Goal: Task Accomplishment & Management: Use online tool/utility

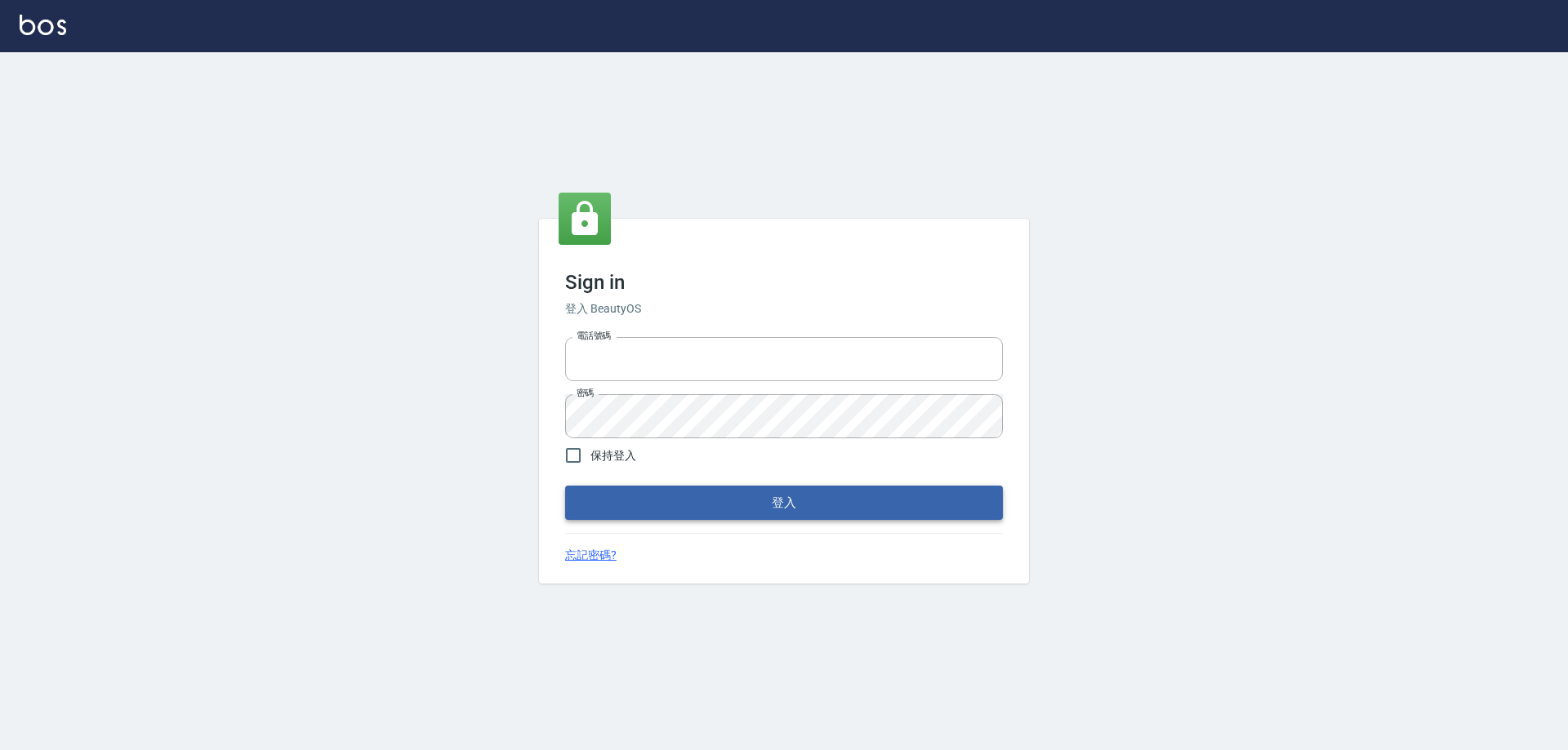
type input "0927586163"
click at [623, 510] on button "登入" at bounding box center [783, 503] width 438 height 34
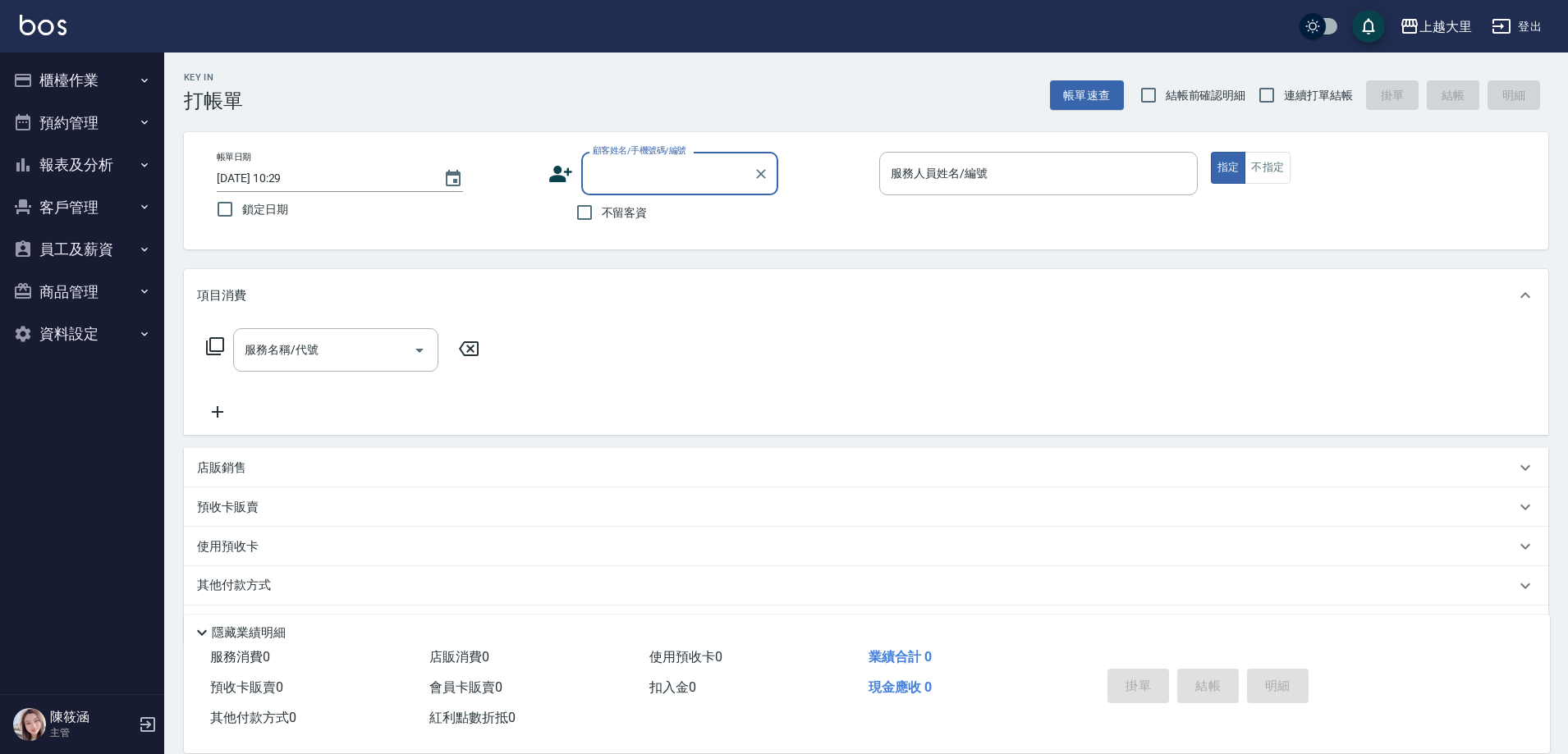
click at [86, 86] on button "櫃檯作業" at bounding box center [82, 81] width 151 height 43
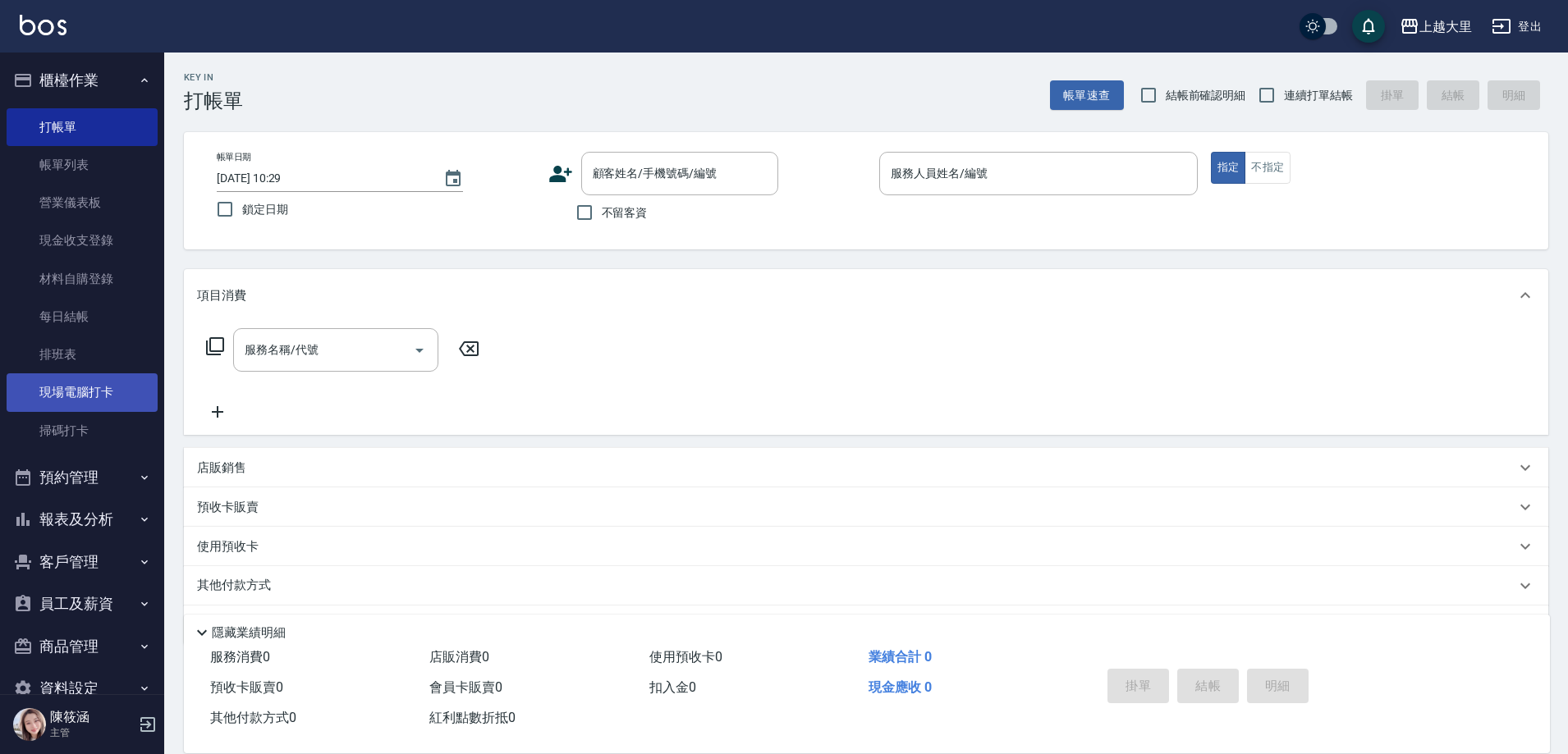
click at [114, 403] on link "現場電腦打卡" at bounding box center [82, 392] width 151 height 38
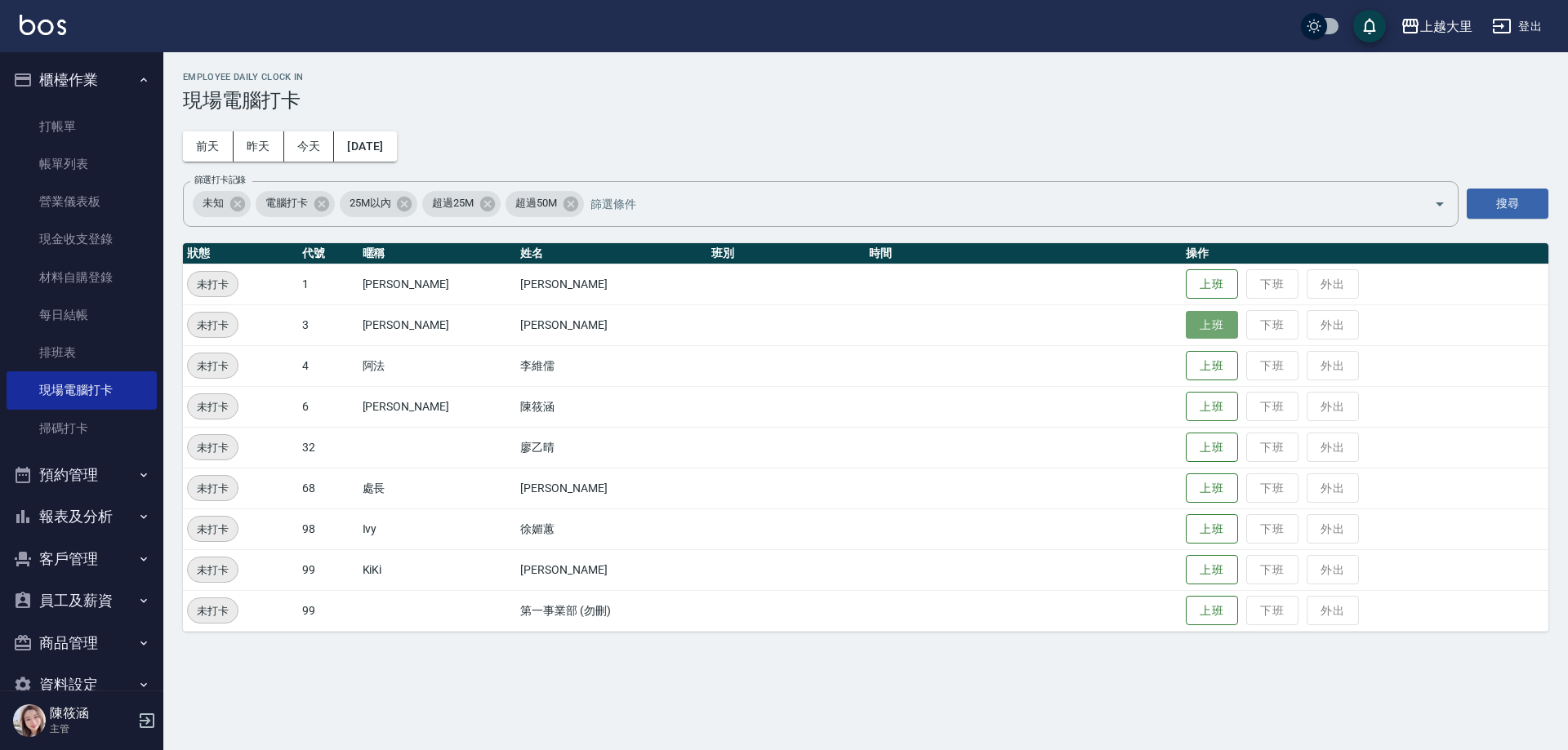
click at [1210, 321] on button "上班" at bounding box center [1212, 325] width 52 height 29
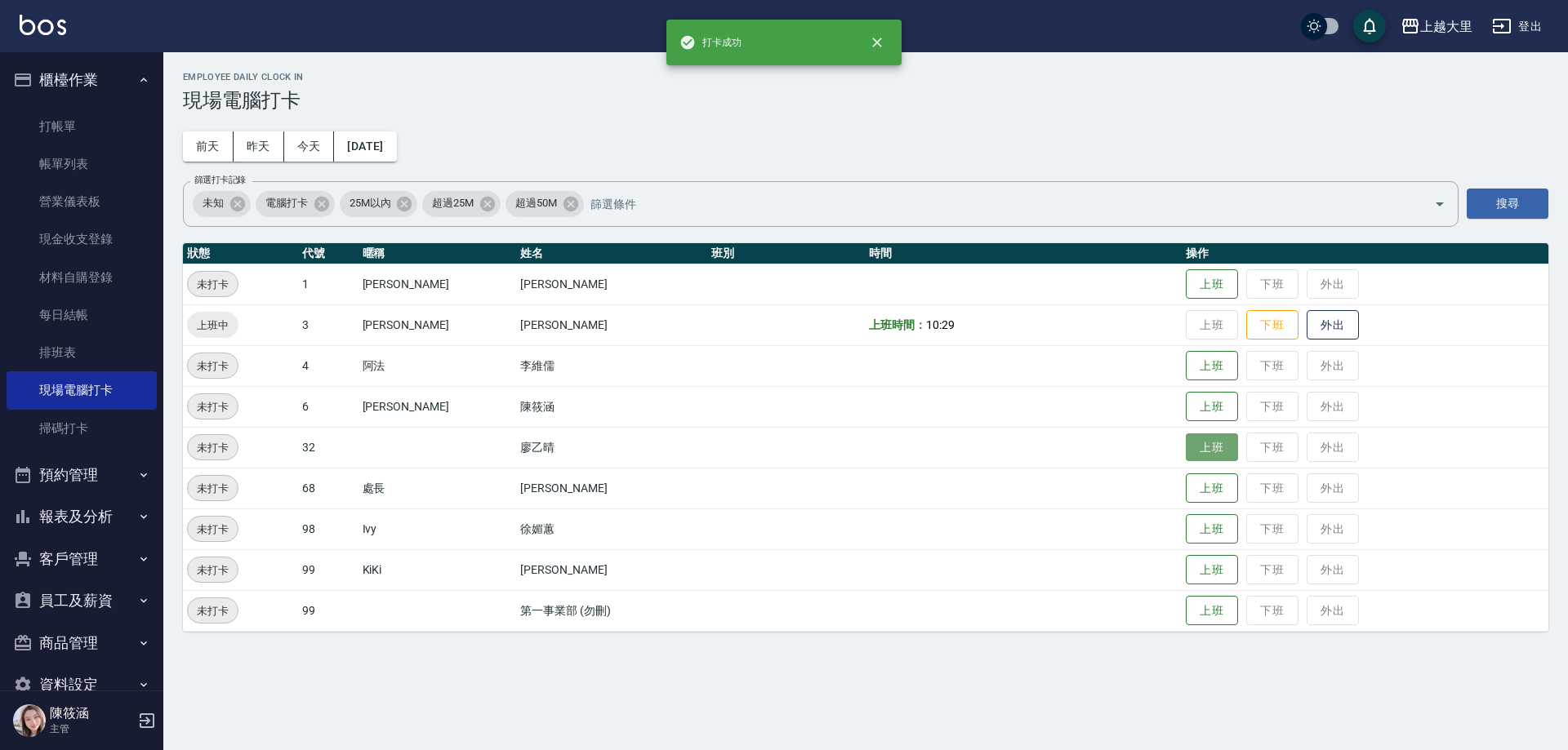
click at [1214, 454] on button "上班" at bounding box center [1212, 447] width 52 height 29
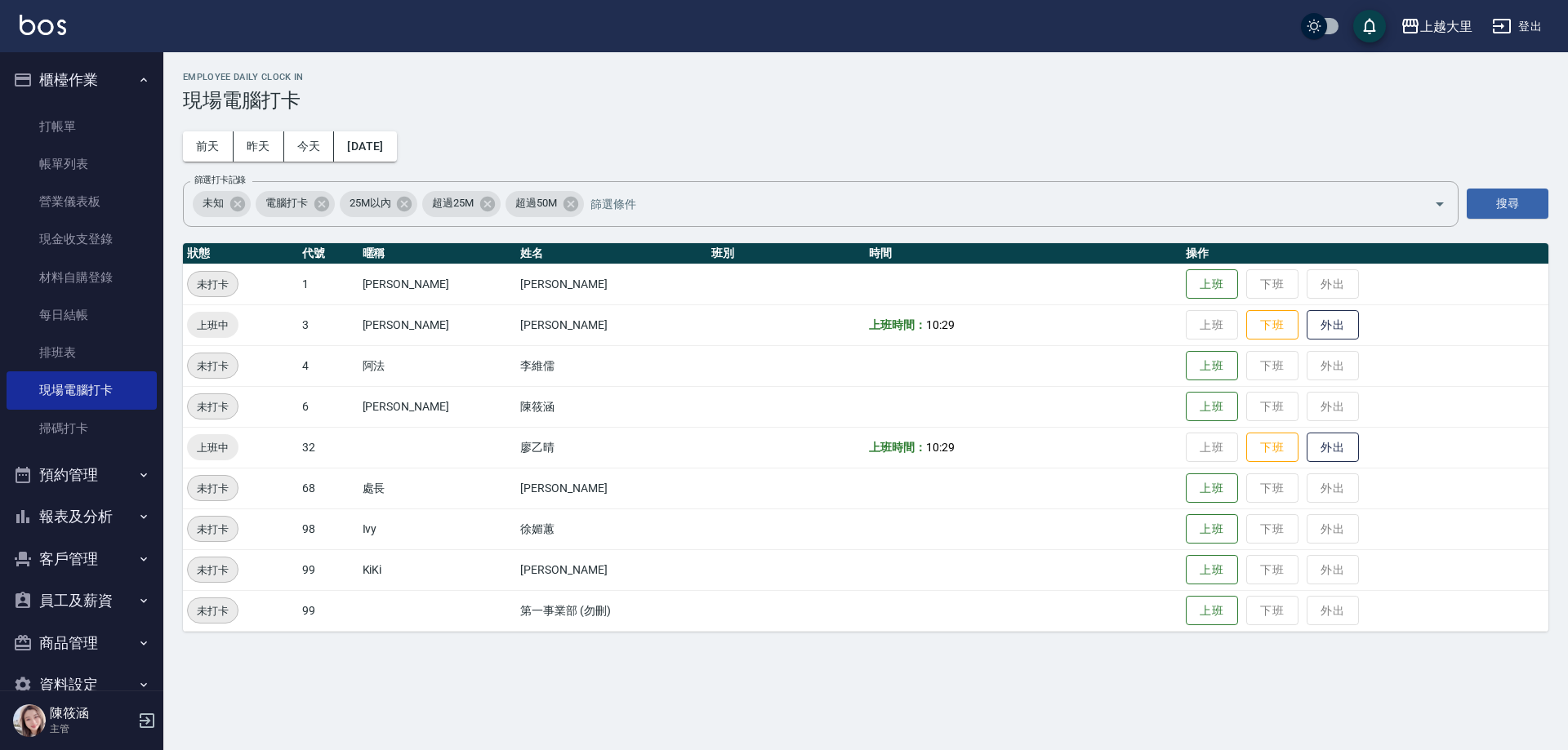
click at [1219, 449] on td "上班 下班 外出" at bounding box center [1365, 447] width 367 height 41
click at [1213, 402] on button "上班" at bounding box center [1212, 406] width 52 height 29
click at [90, 530] on button "報表及分析" at bounding box center [82, 517] width 151 height 43
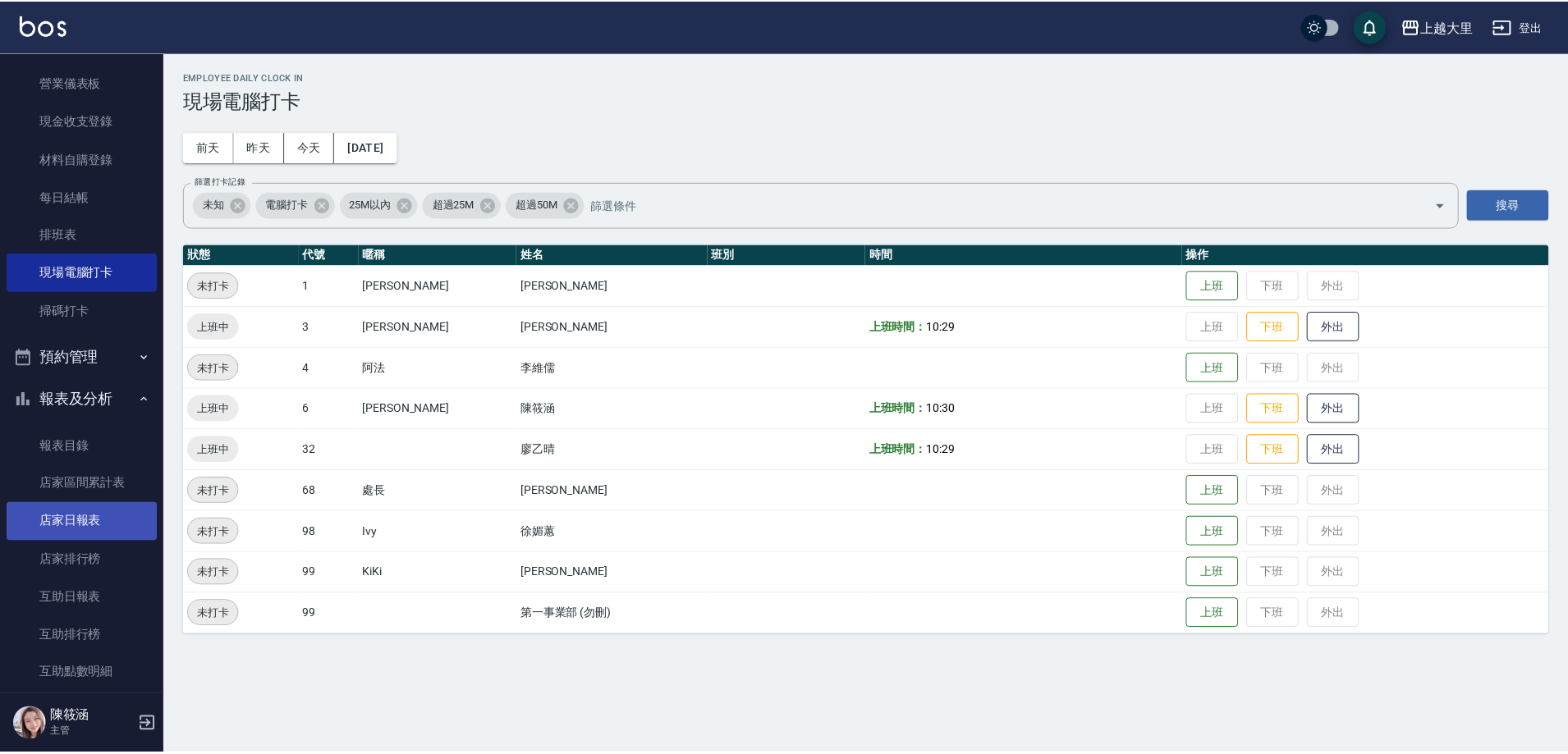
scroll to position [246, 0]
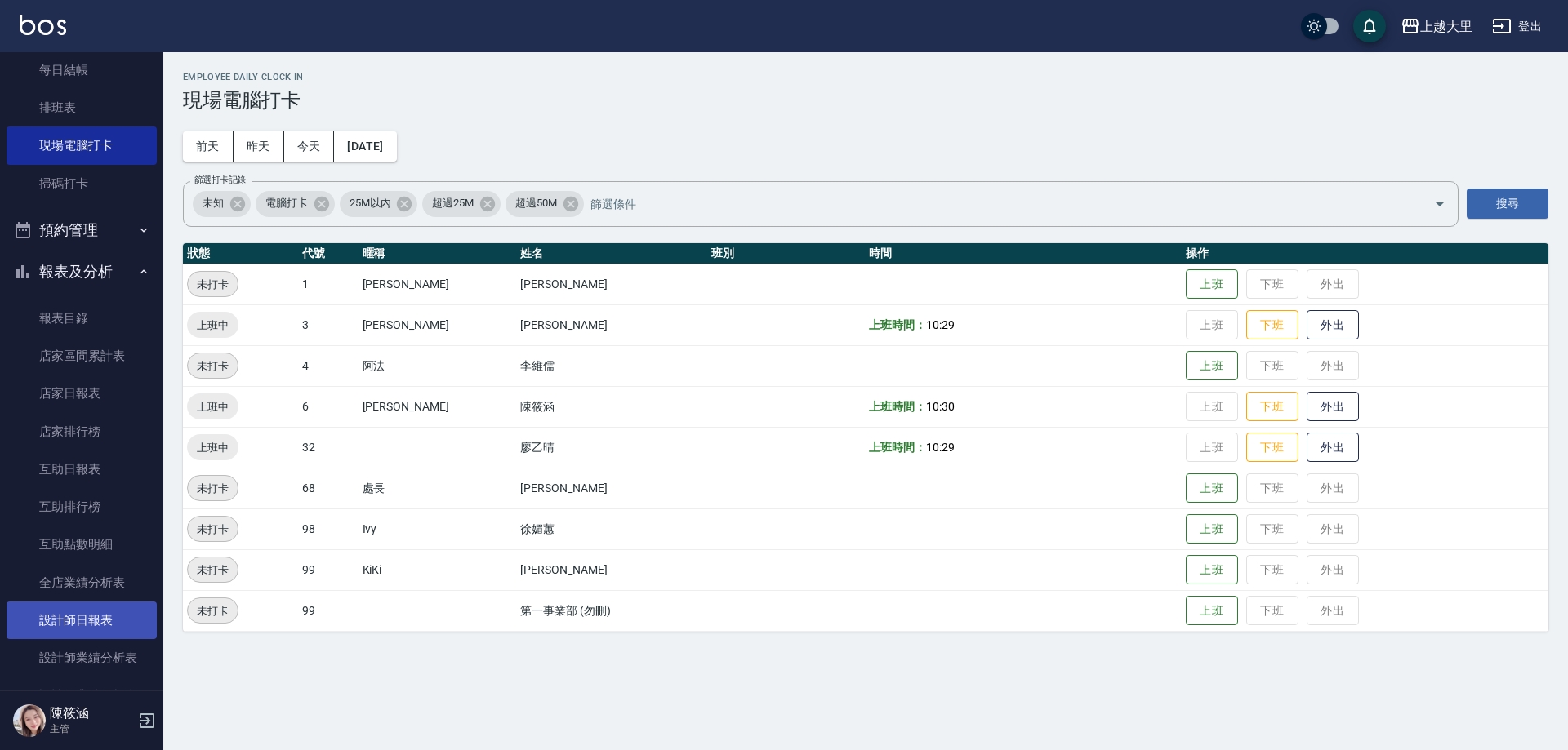
click at [120, 614] on link "設計師日報表" at bounding box center [82, 620] width 151 height 38
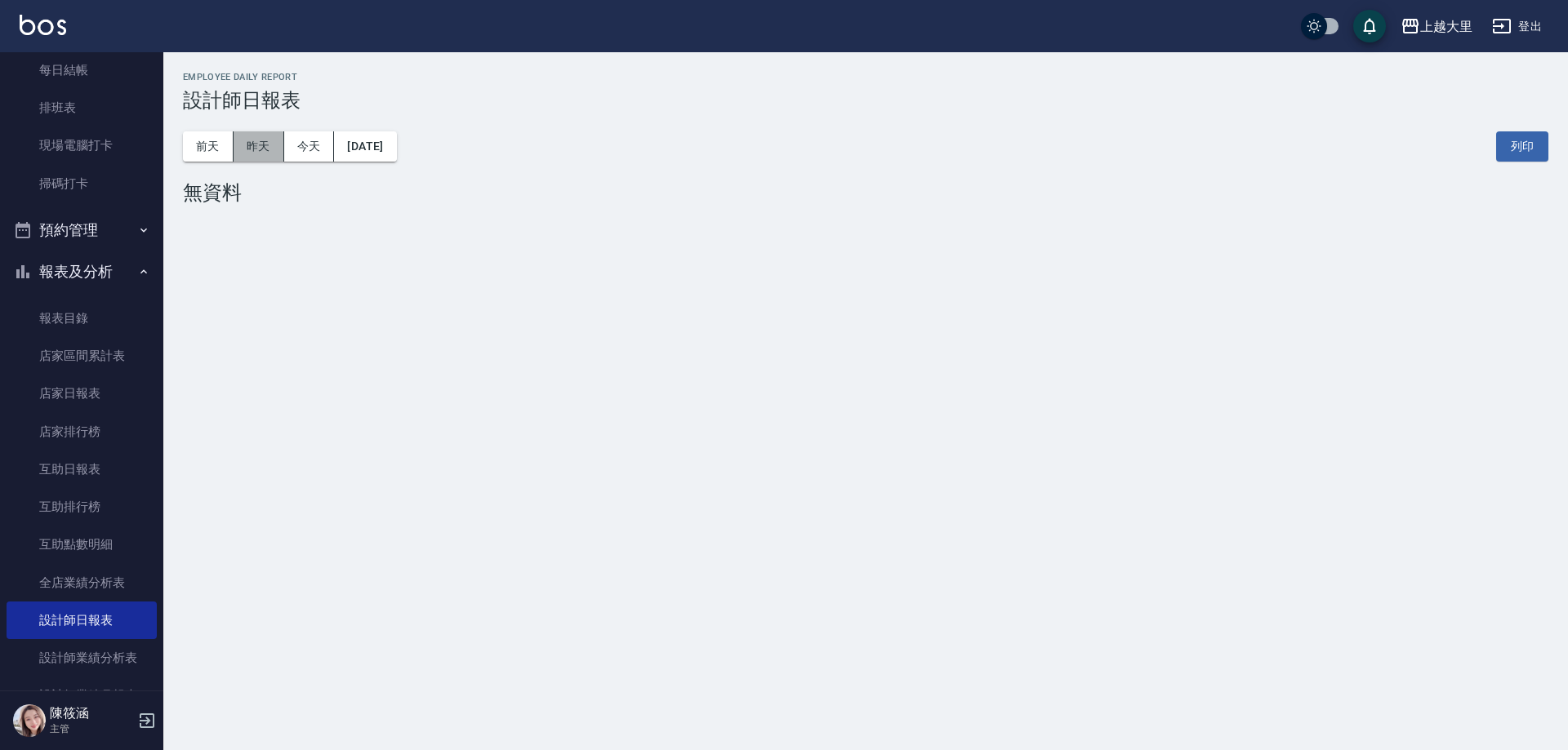
click at [267, 144] on button "昨天" at bounding box center [259, 146] width 51 height 30
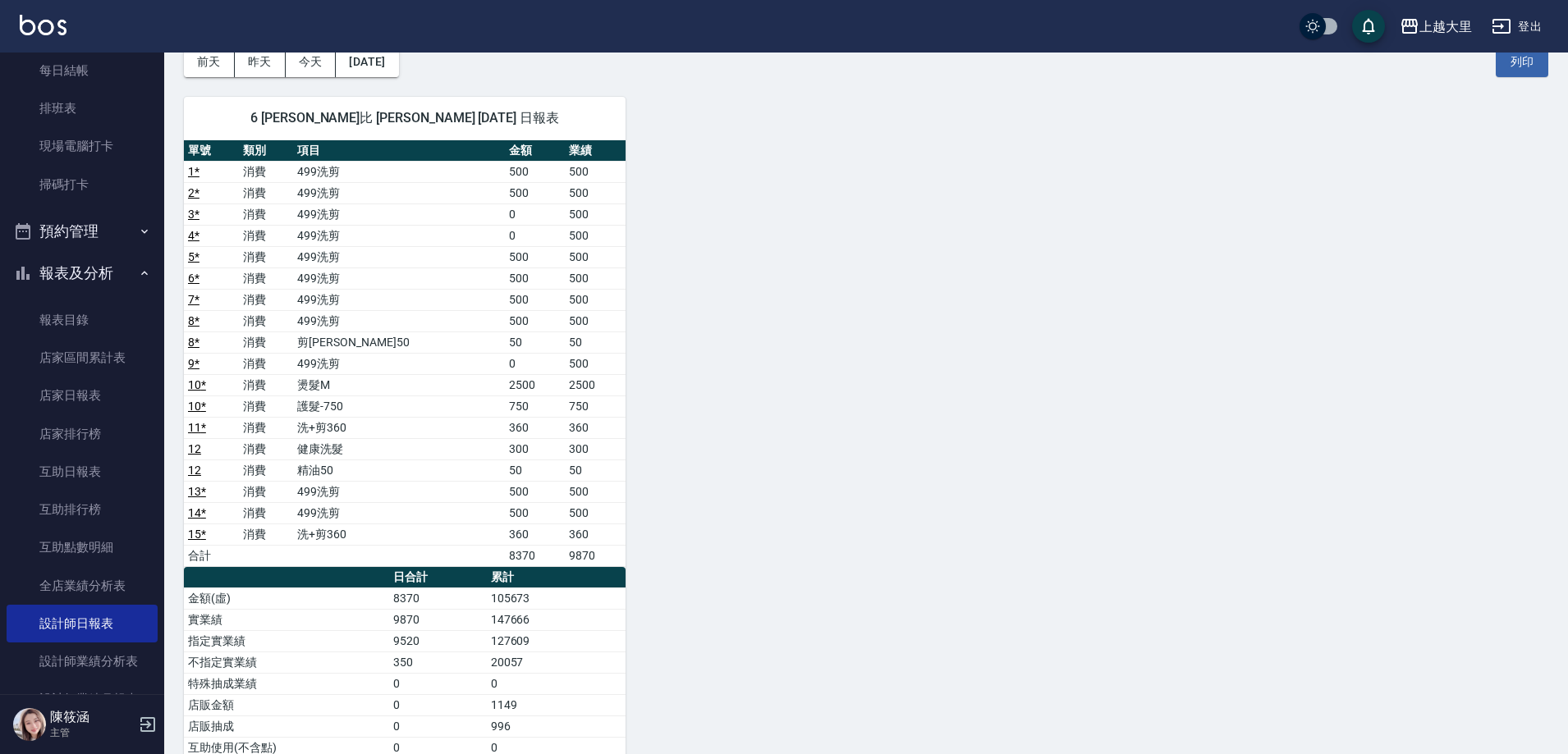
scroll to position [164, 0]
